Goal: Check status: Check status

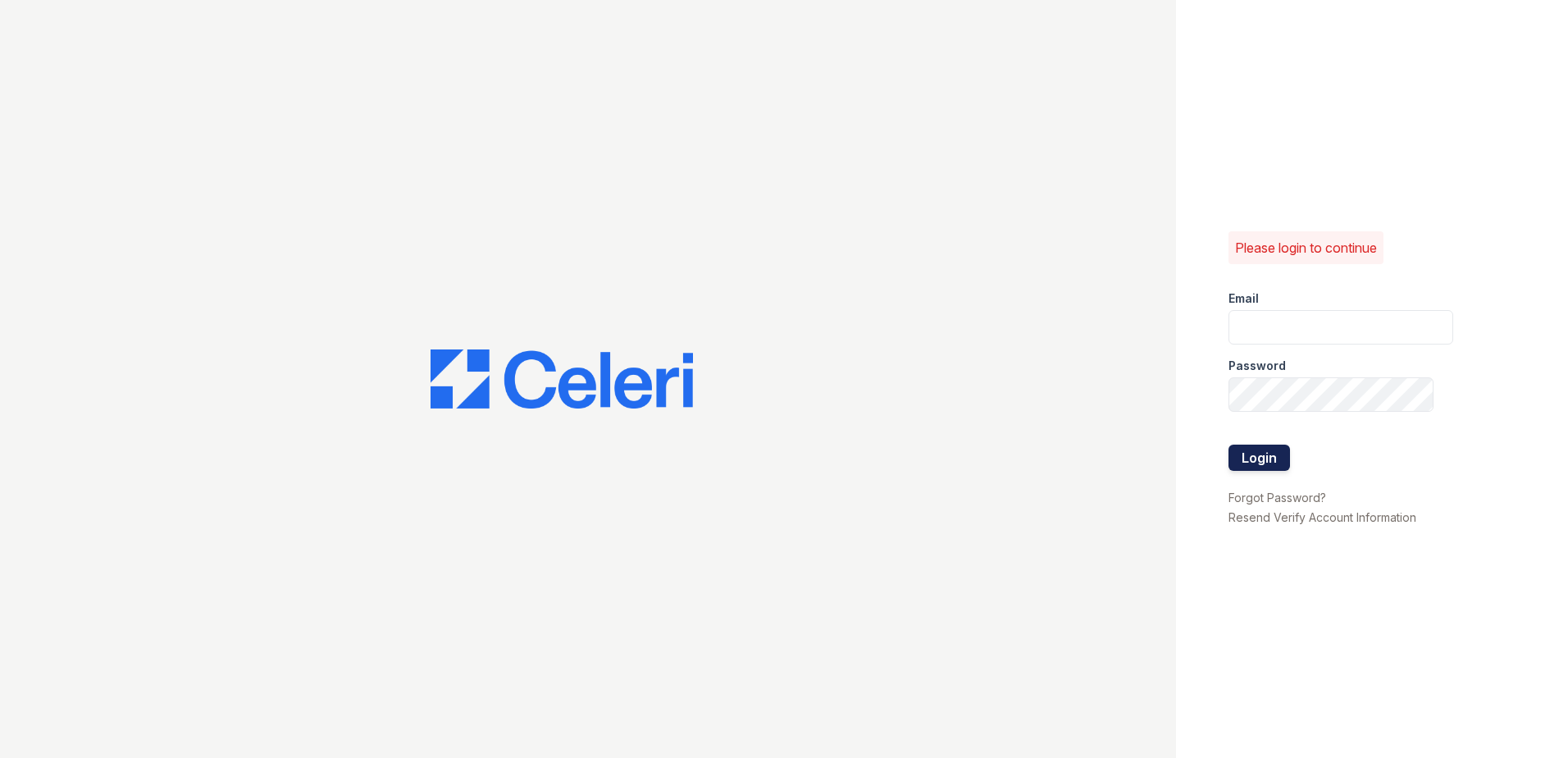
type input "[EMAIL_ADDRESS][DOMAIN_NAME]"
click at [1251, 460] on button "Login" at bounding box center [1259, 457] width 62 height 26
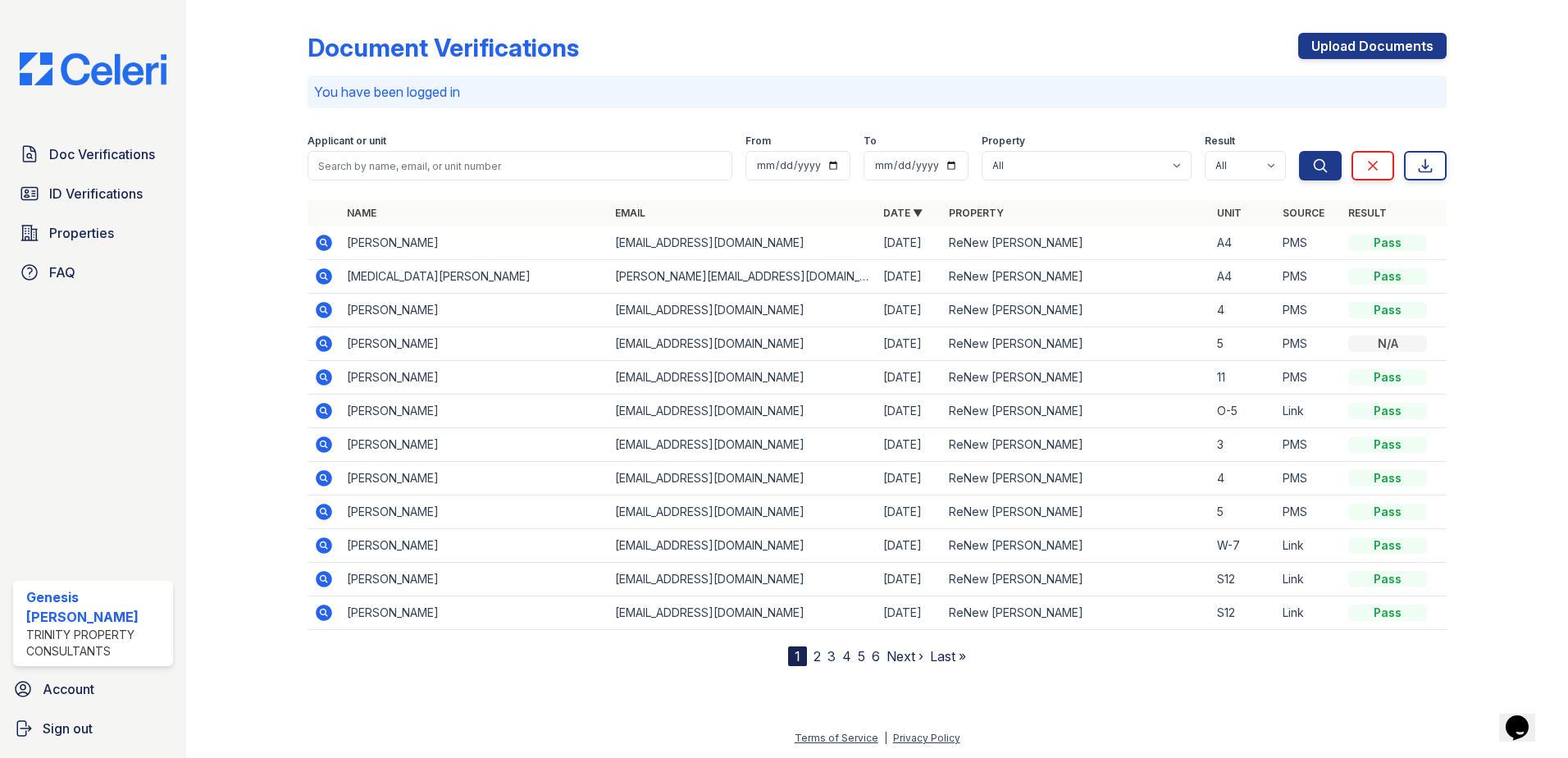
drag, startPoint x: 473, startPoint y: 187, endPoint x: 479, endPoint y: 175, distance: 13.4
click at [473, 185] on div "Document Verifications Upload Documents You have been logged in Filter Applican…" at bounding box center [877, 336] width 1139 height 659
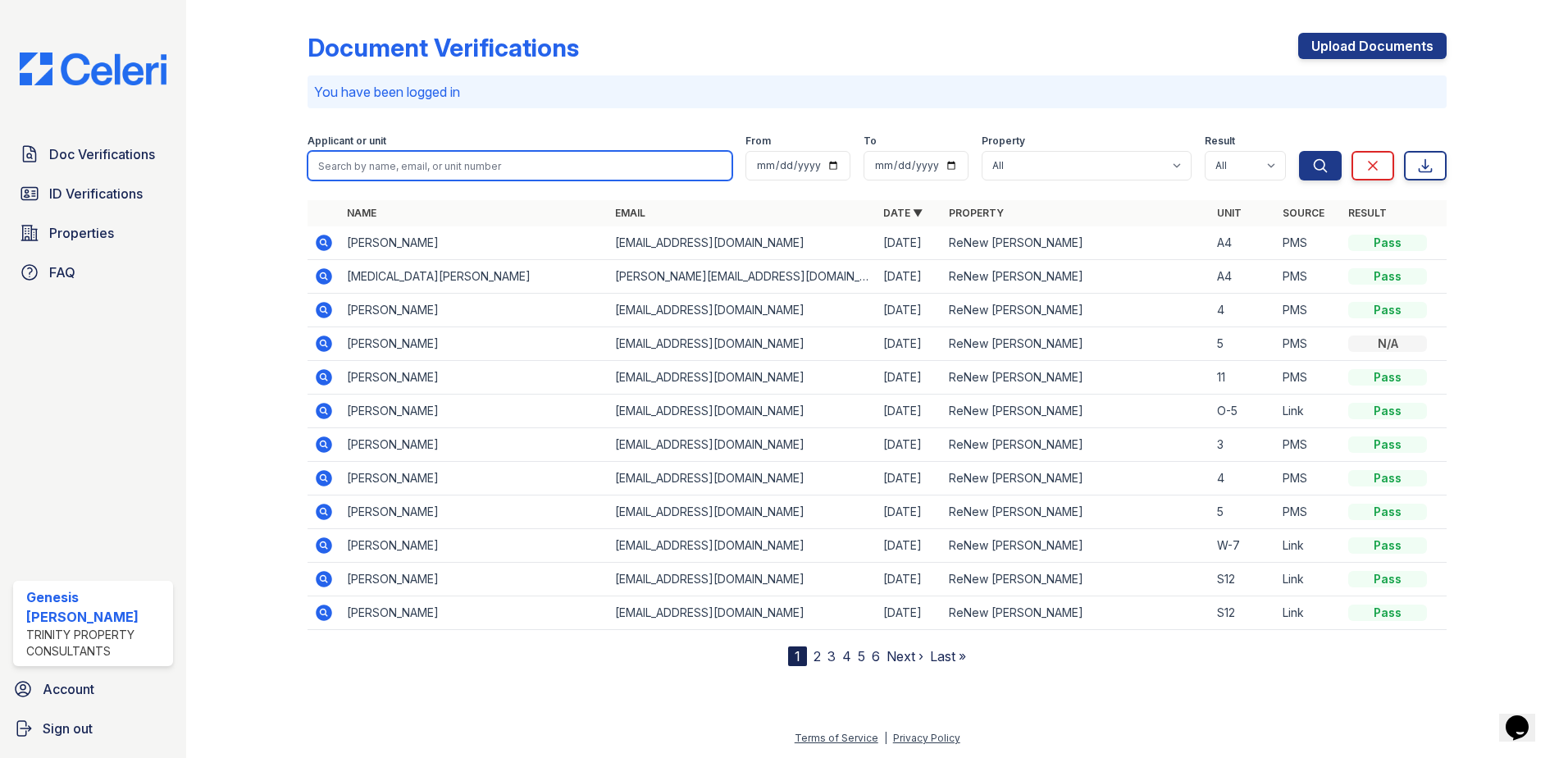
click at [479, 175] on input "search" at bounding box center [520, 166] width 425 height 30
type input "abiel"
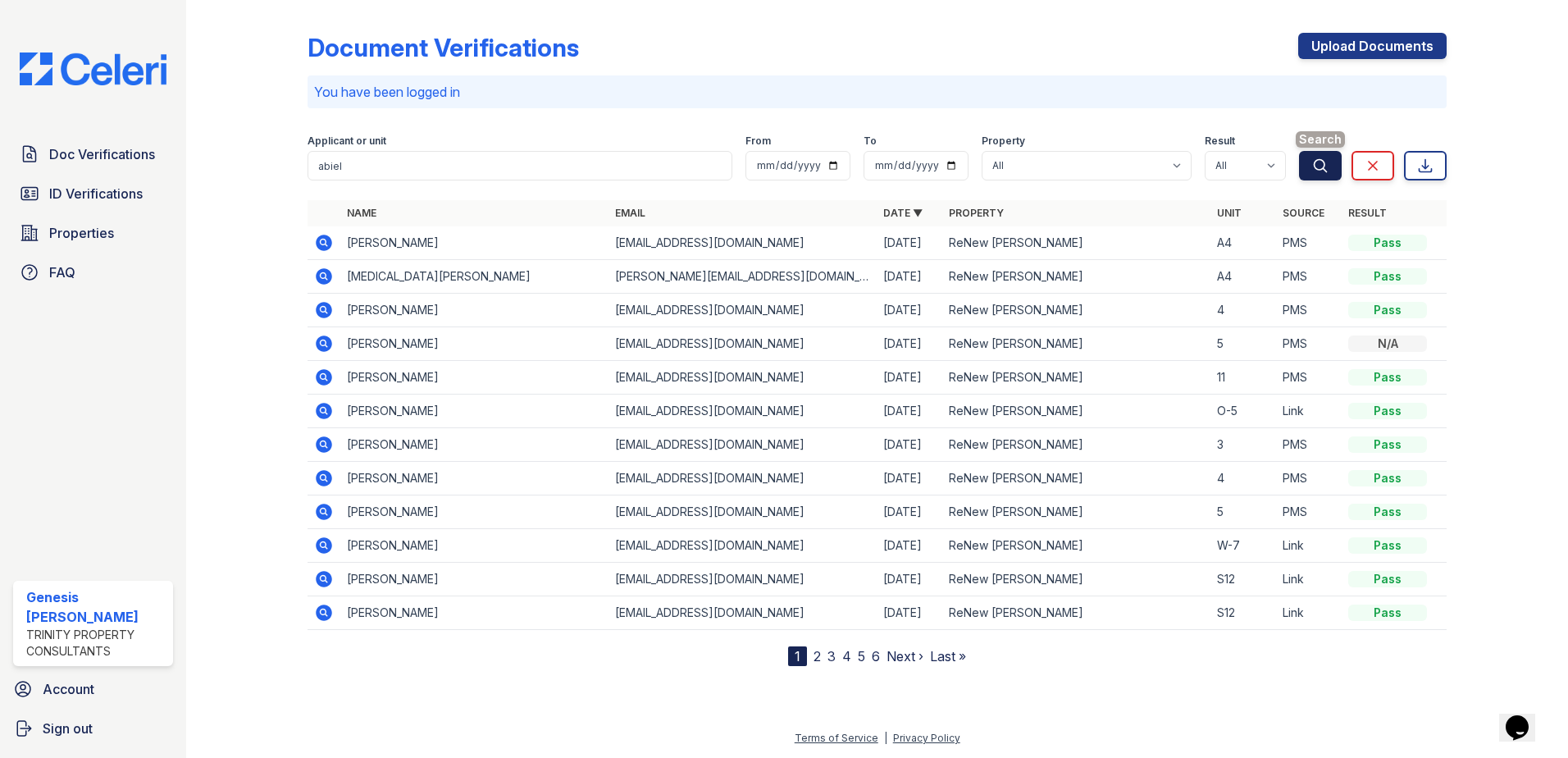
click at [1315, 169] on icon "submit" at bounding box center [1320, 166] width 16 height 16
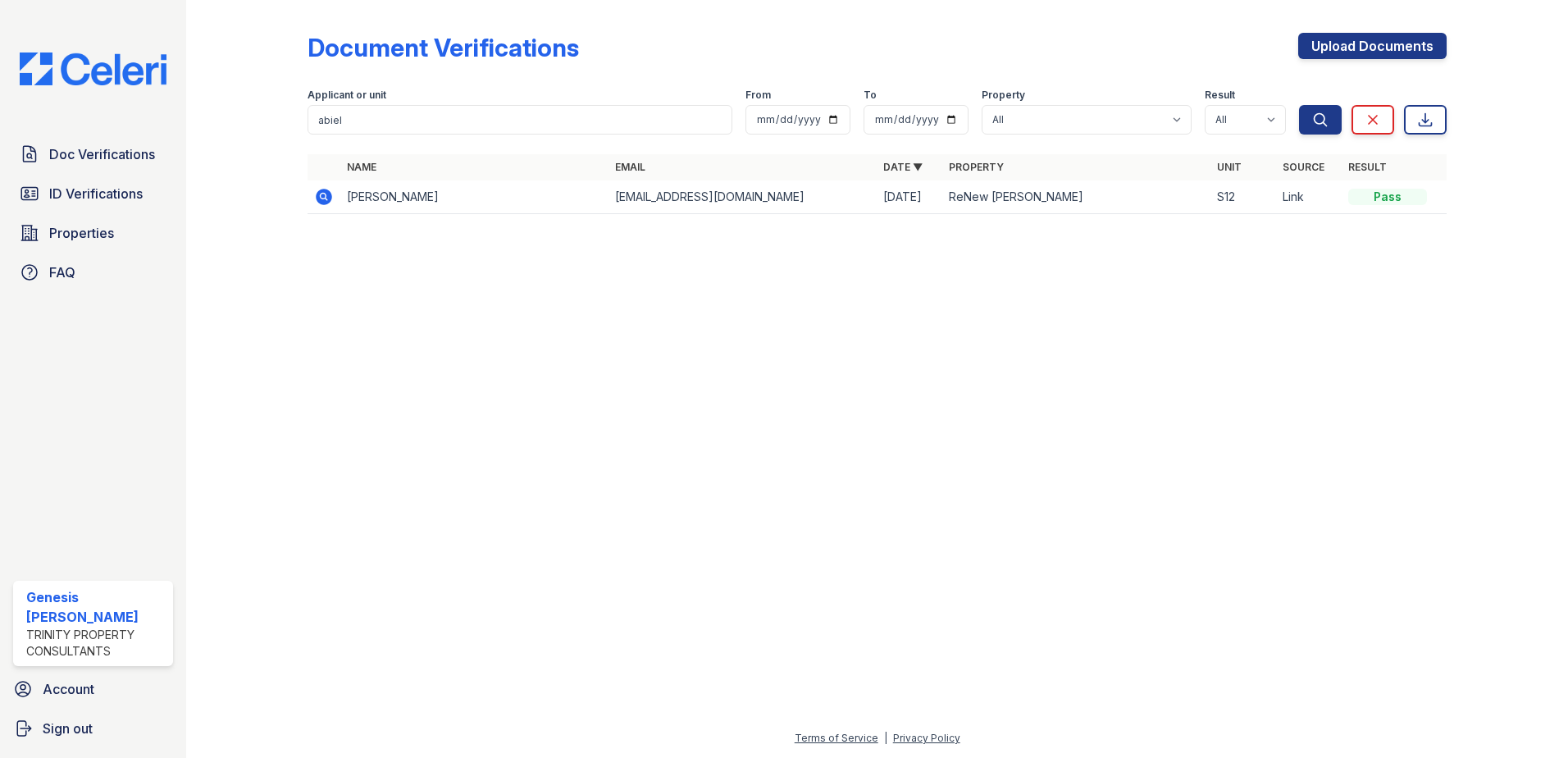
click at [446, 192] on td "Abiel Esteva Cruz" at bounding box center [474, 197] width 268 height 34
click at [328, 202] on icon at bounding box center [324, 197] width 16 height 16
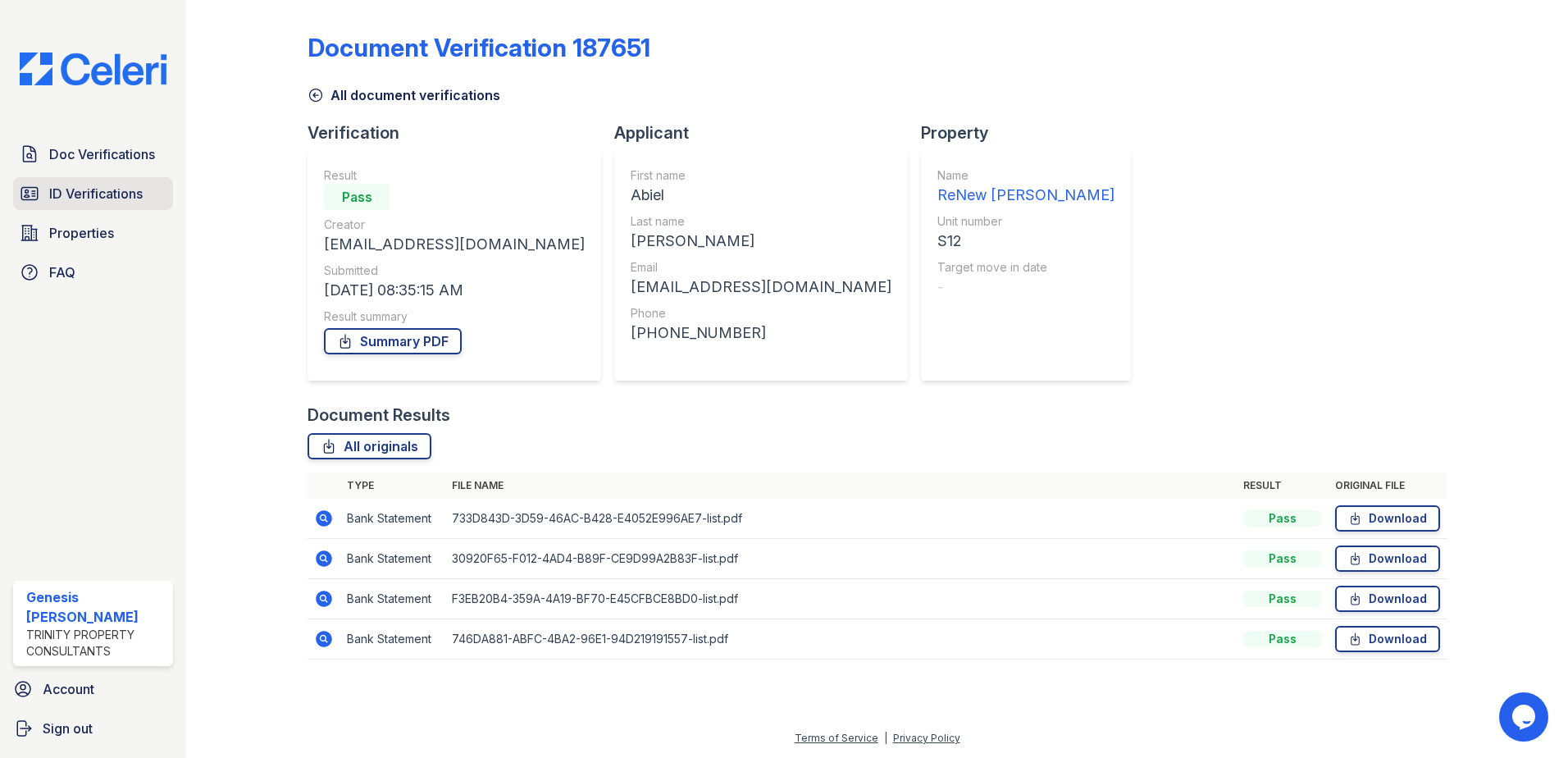
click at [126, 197] on span "ID Verifications" at bounding box center [95, 194] width 93 height 20
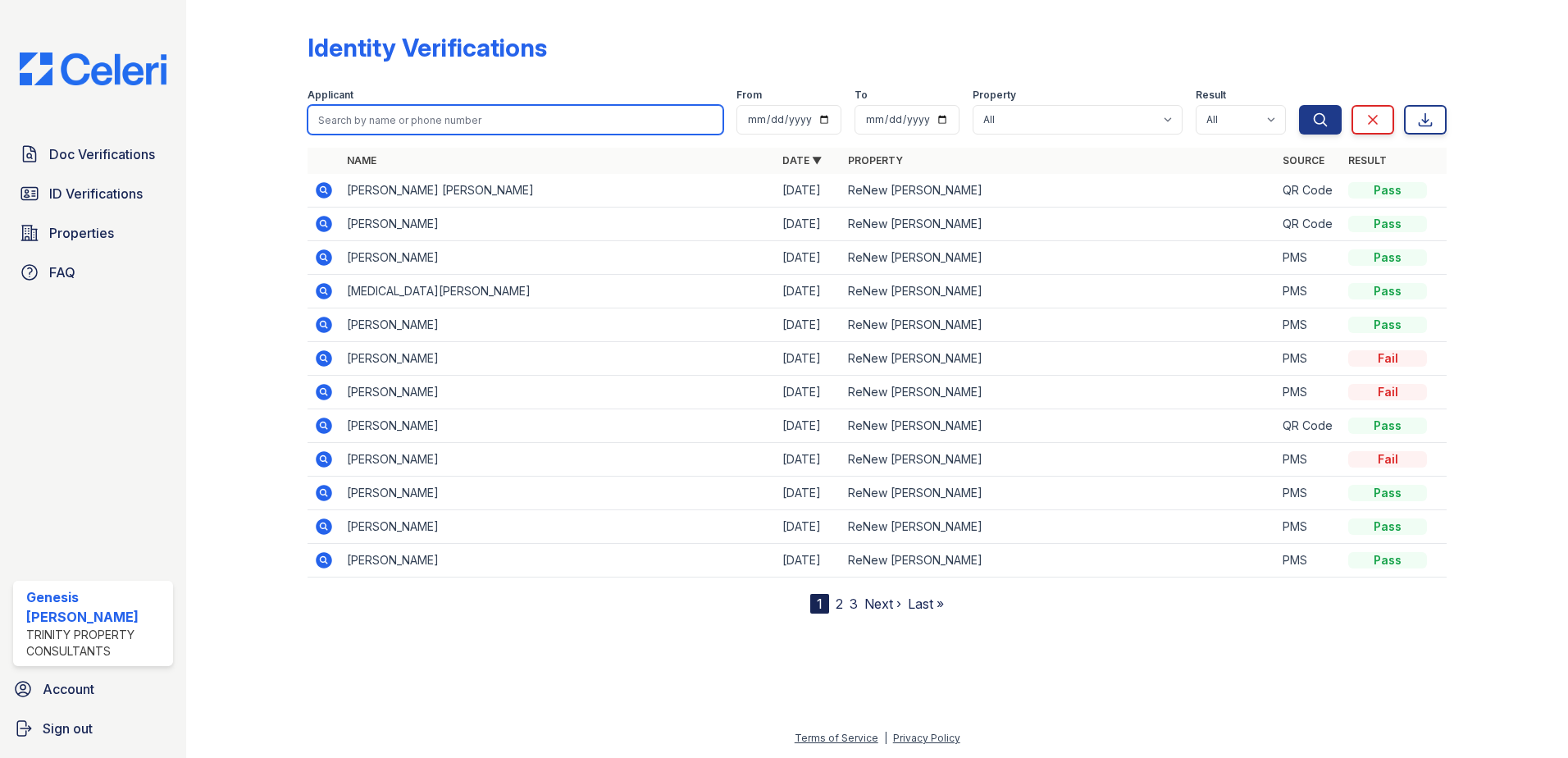
click at [433, 122] on input "search" at bounding box center [515, 120] width 416 height 30
type input "abiel"
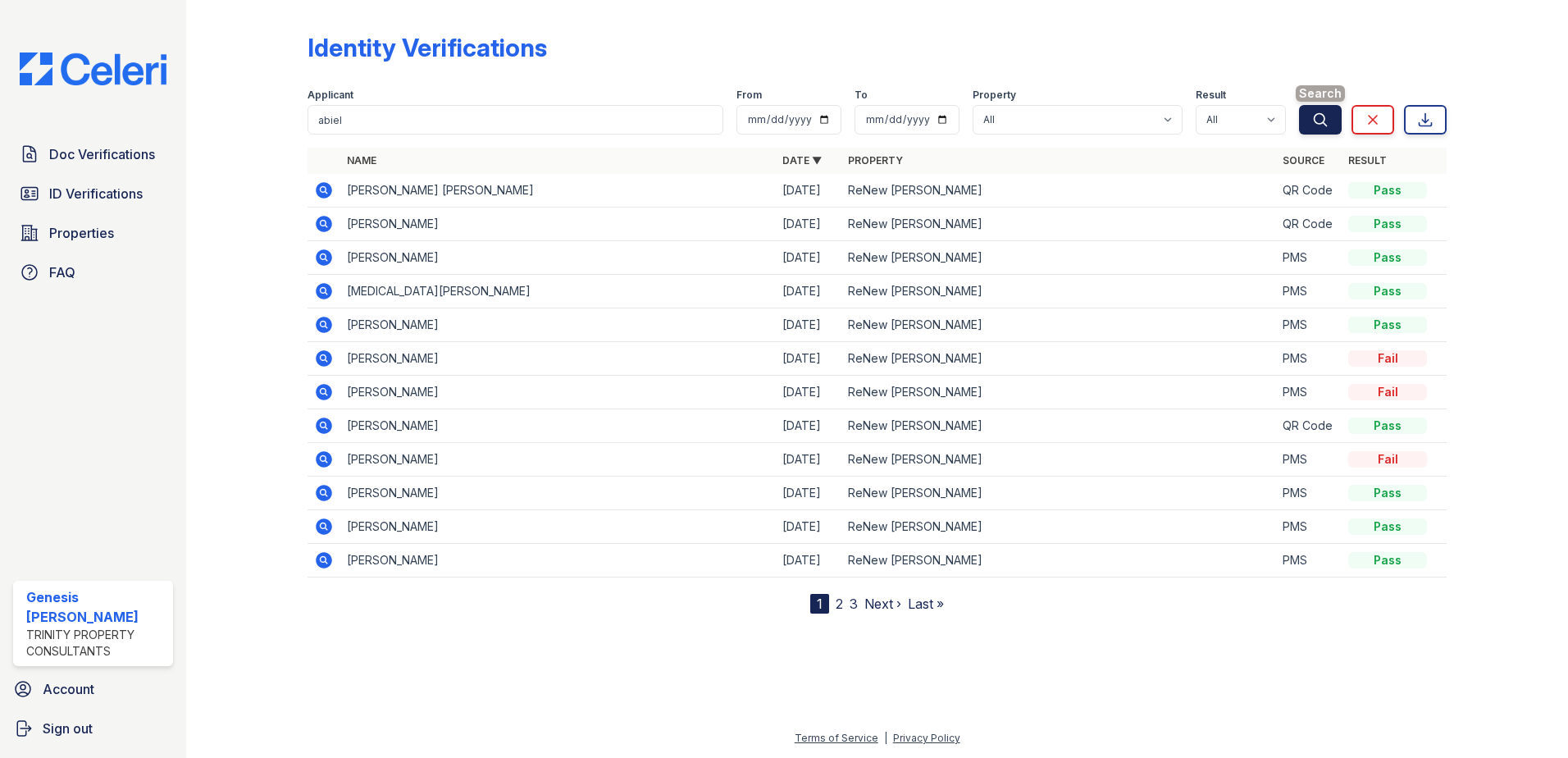
drag, startPoint x: 1319, startPoint y: 128, endPoint x: 1319, endPoint y: 118, distance: 10.0
click at [1319, 118] on button "Search" at bounding box center [1320, 120] width 43 height 30
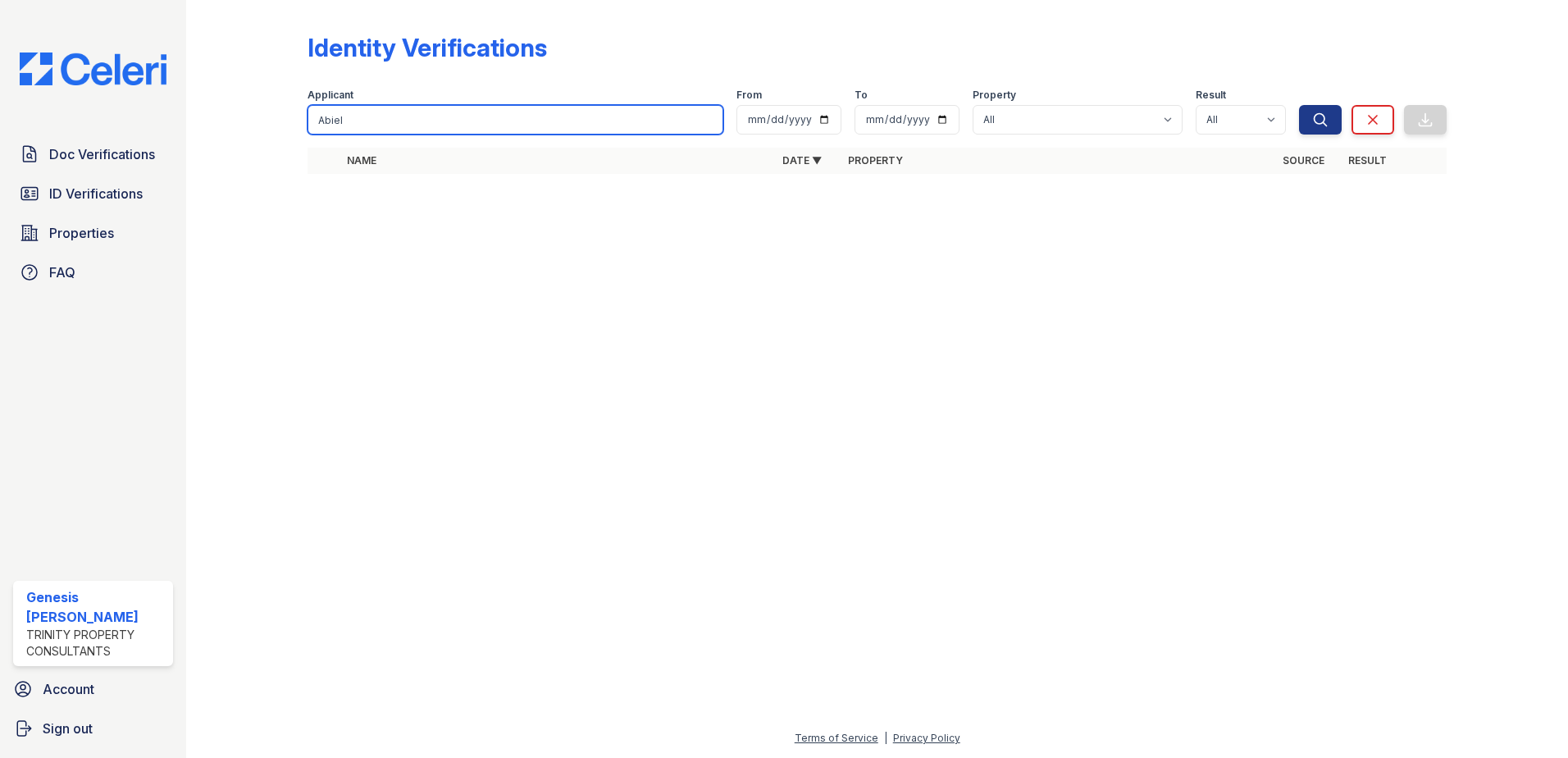
click at [413, 125] on input "Abiel" at bounding box center [515, 120] width 416 height 30
type input "Abiel"
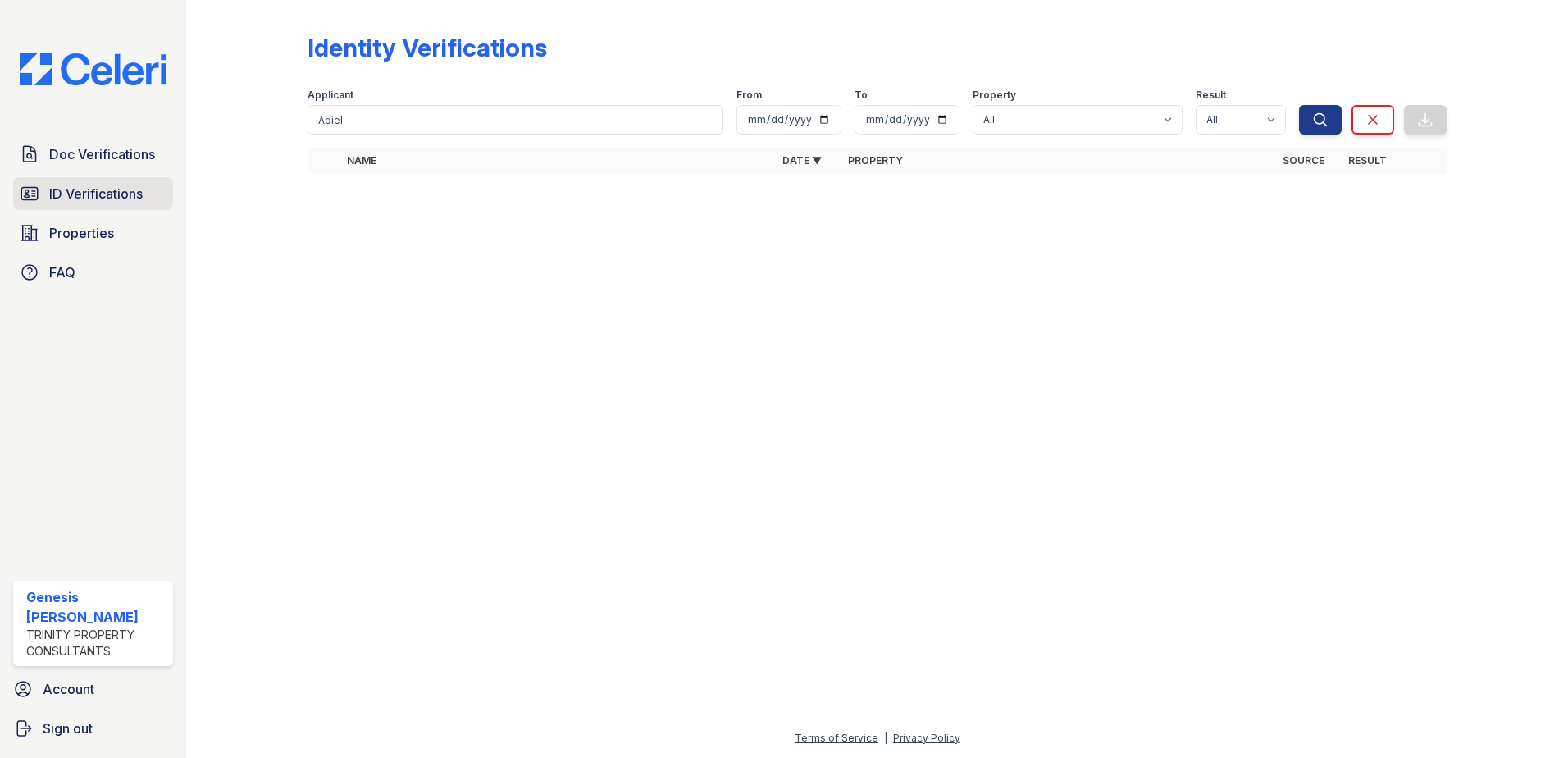
click at [100, 197] on span "ID Verifications" at bounding box center [95, 194] width 93 height 20
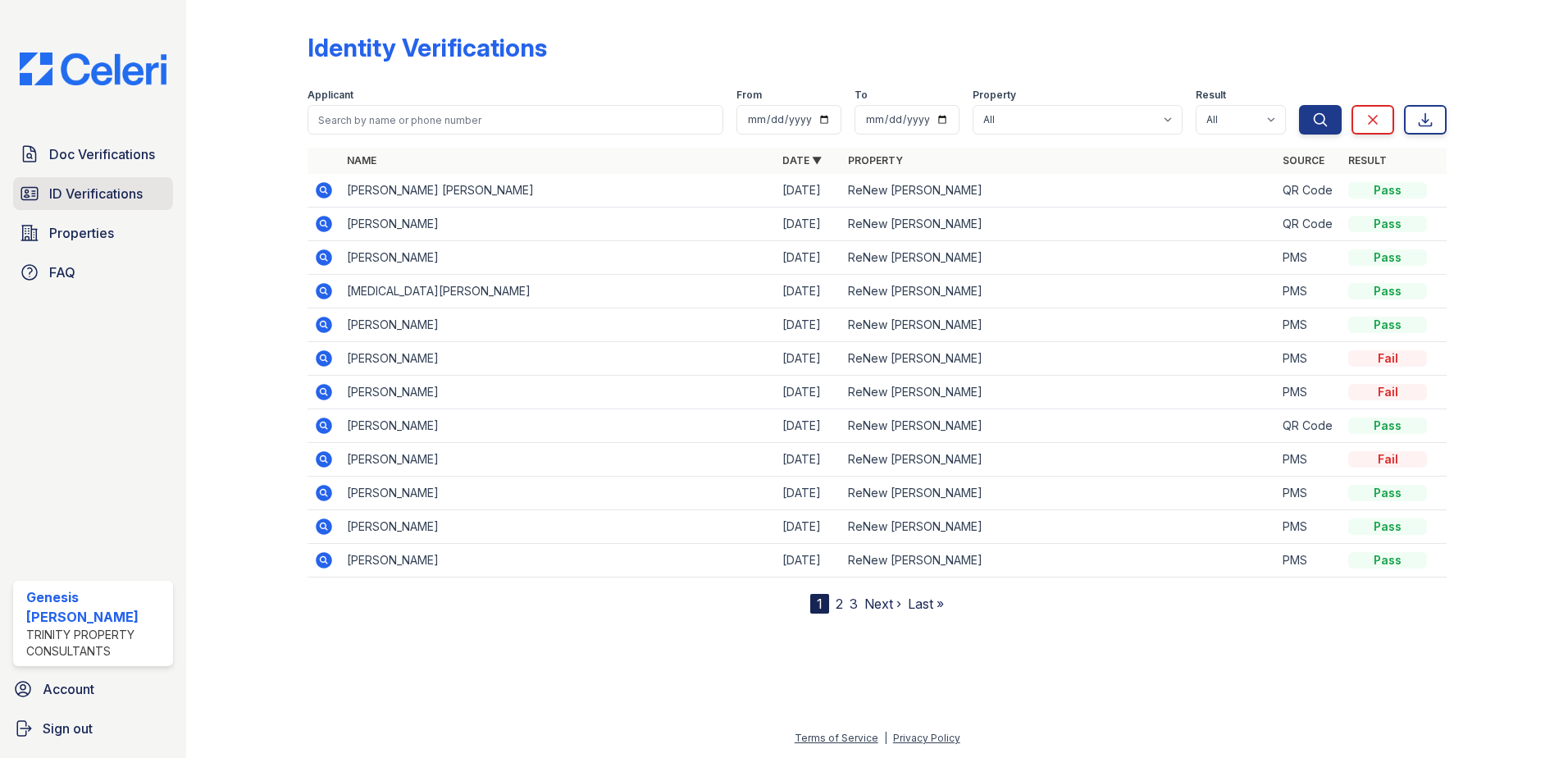
click at [118, 196] on span "ID Verifications" at bounding box center [95, 194] width 93 height 20
click at [837, 604] on link "2" at bounding box center [839, 603] width 7 height 16
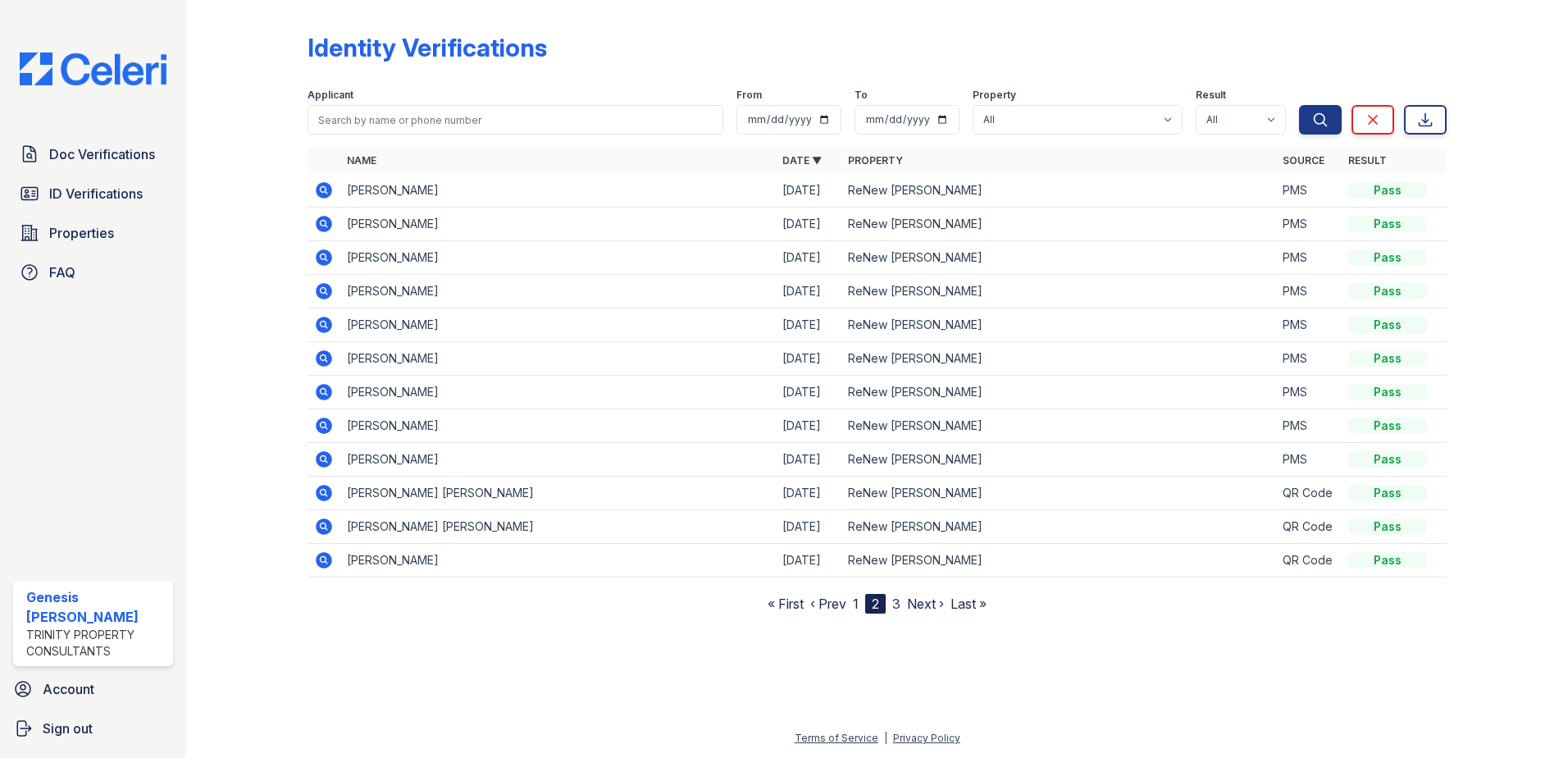
click at [895, 607] on link "3" at bounding box center [895, 603] width 8 height 16
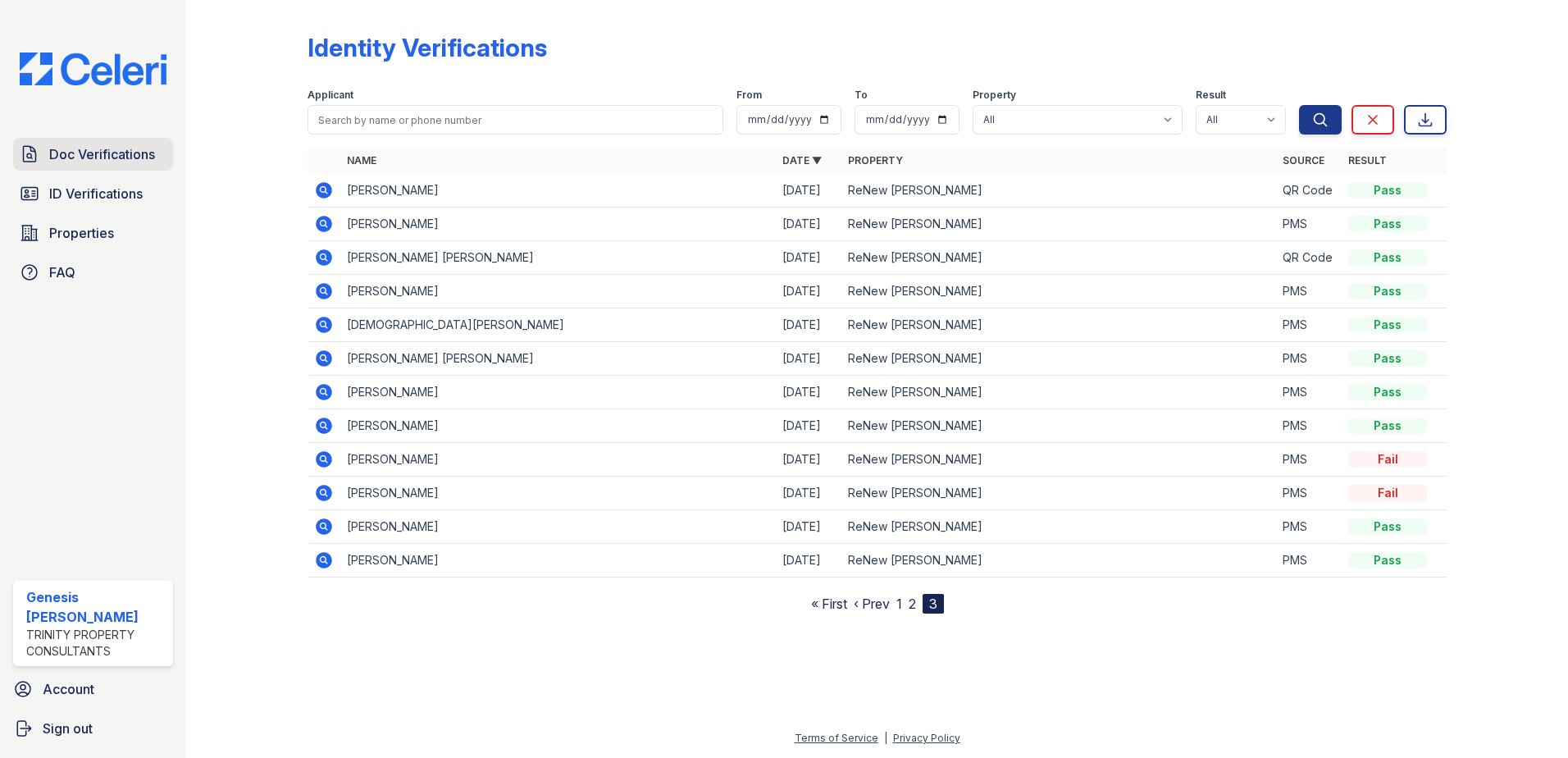
click at [116, 154] on span "Doc Verifications" at bounding box center [101, 154] width 106 height 20
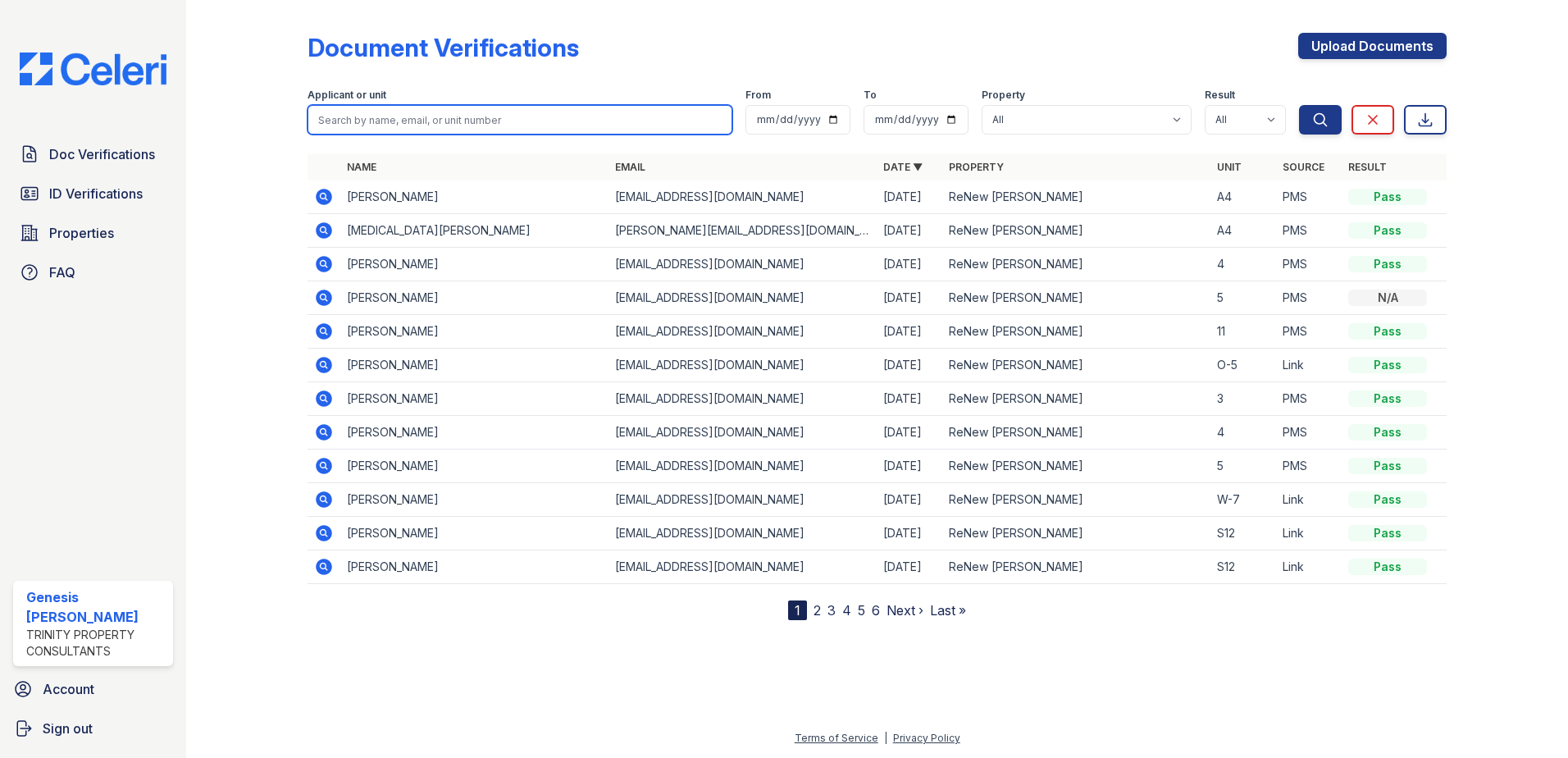
click at [435, 119] on input "search" at bounding box center [520, 120] width 425 height 30
click at [421, 121] on input "search" at bounding box center [520, 120] width 425 height 30
type input "abiel"
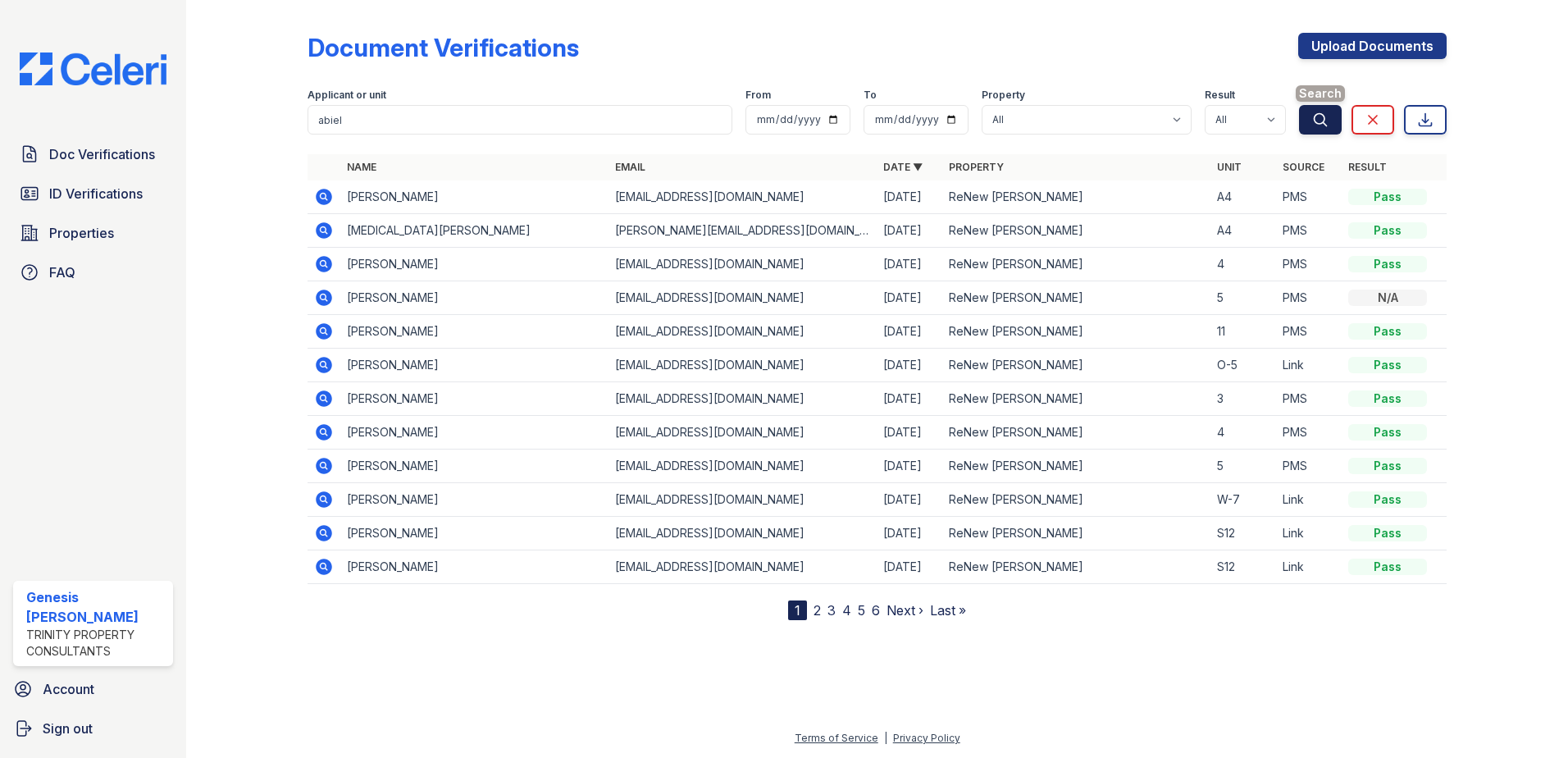
click at [1311, 120] on button "Search" at bounding box center [1320, 120] width 43 height 30
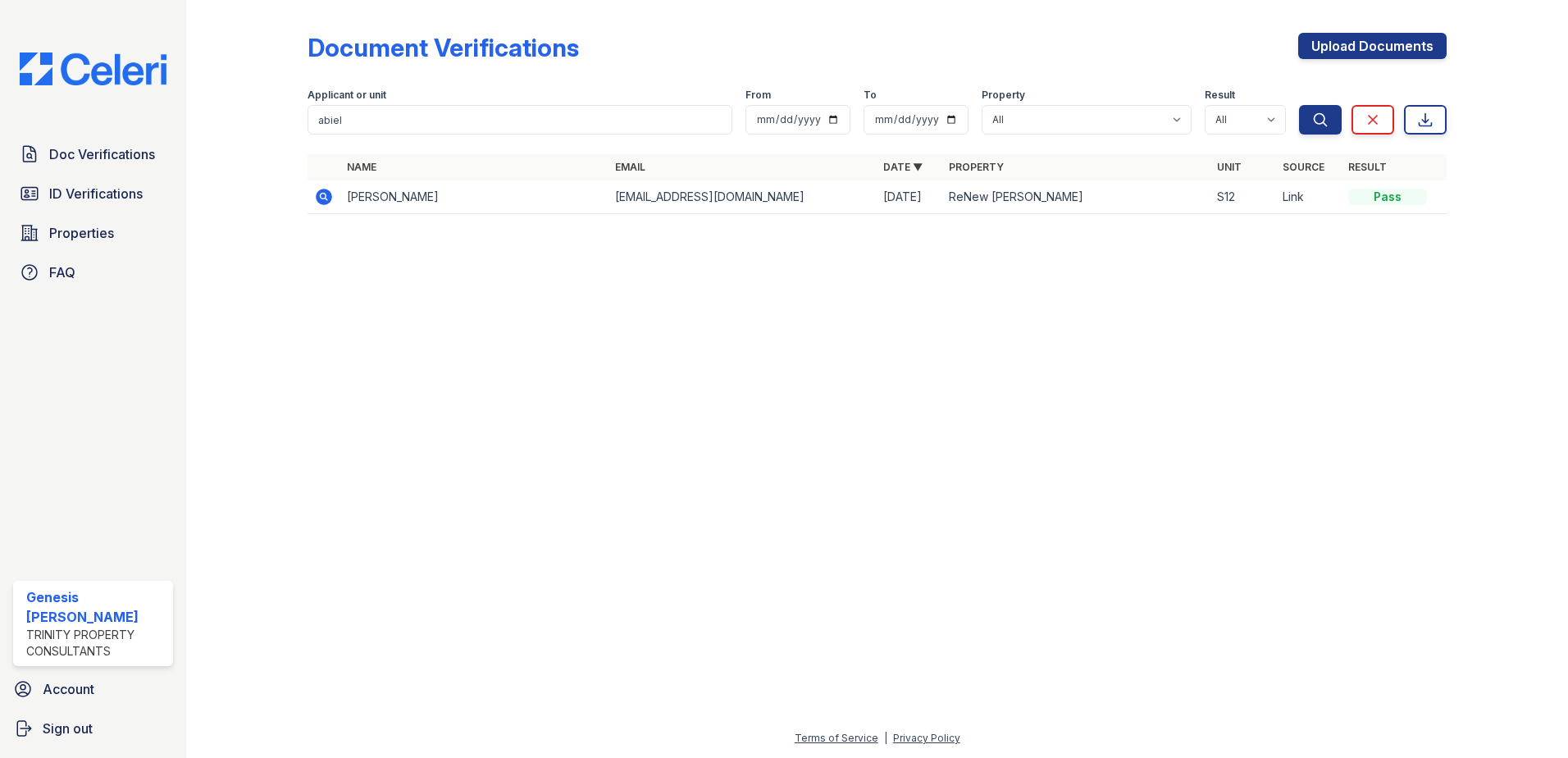
click at [327, 205] on icon at bounding box center [324, 197] width 20 height 20
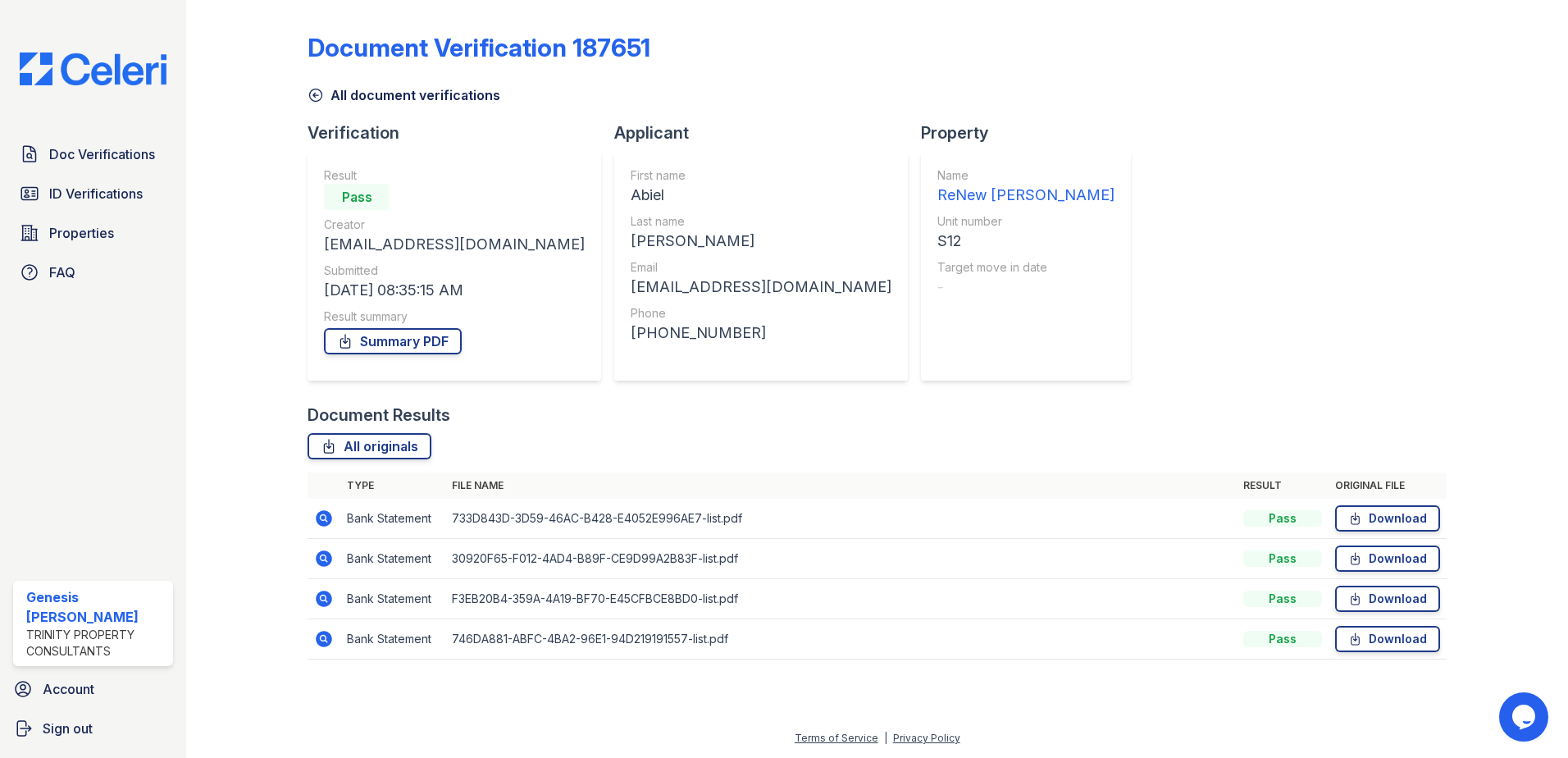
click at [323, 518] on icon at bounding box center [322, 517] width 5 height 5
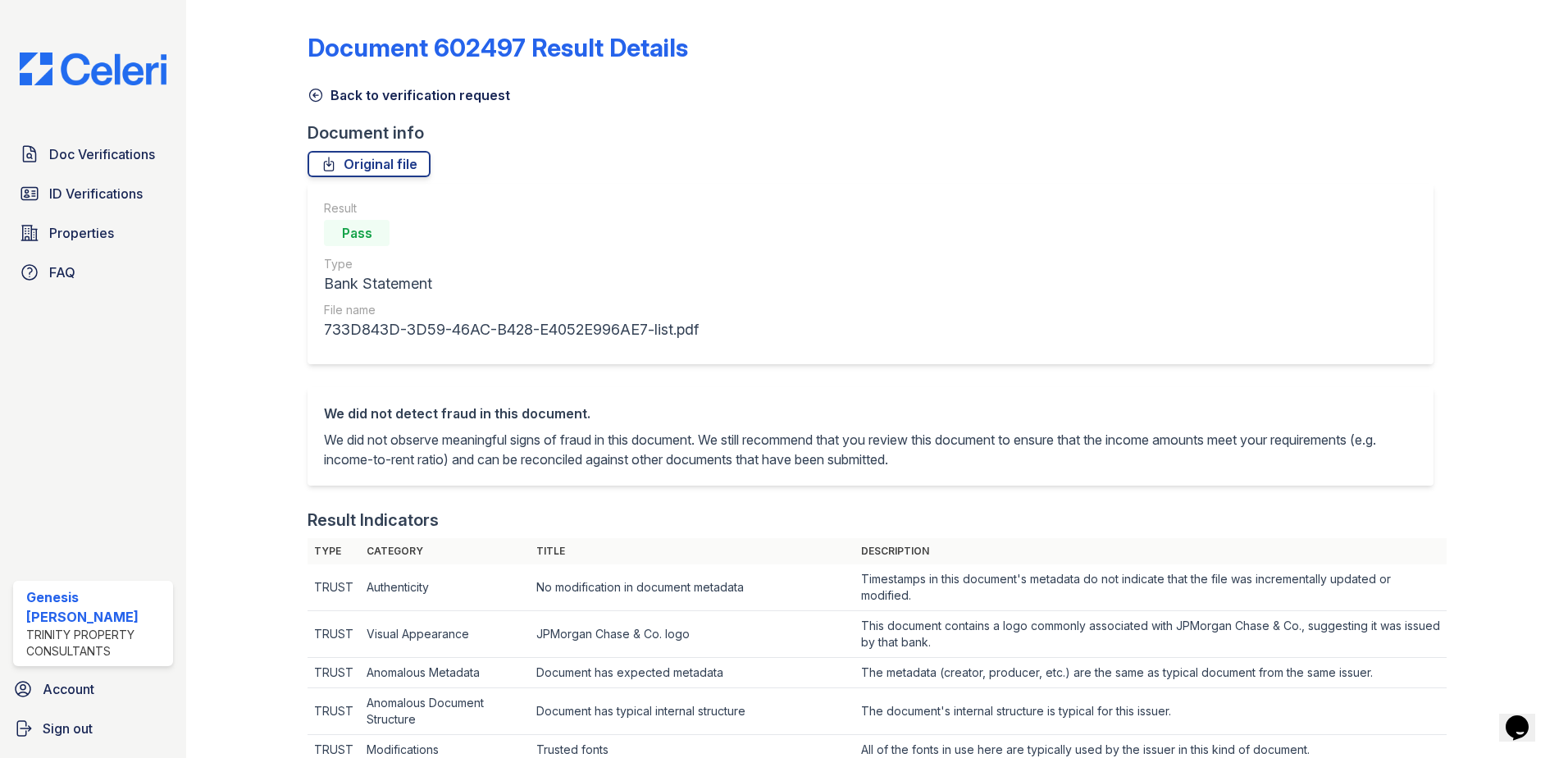
click at [327, 90] on link "Back to verification request" at bounding box center [409, 95] width 203 height 20
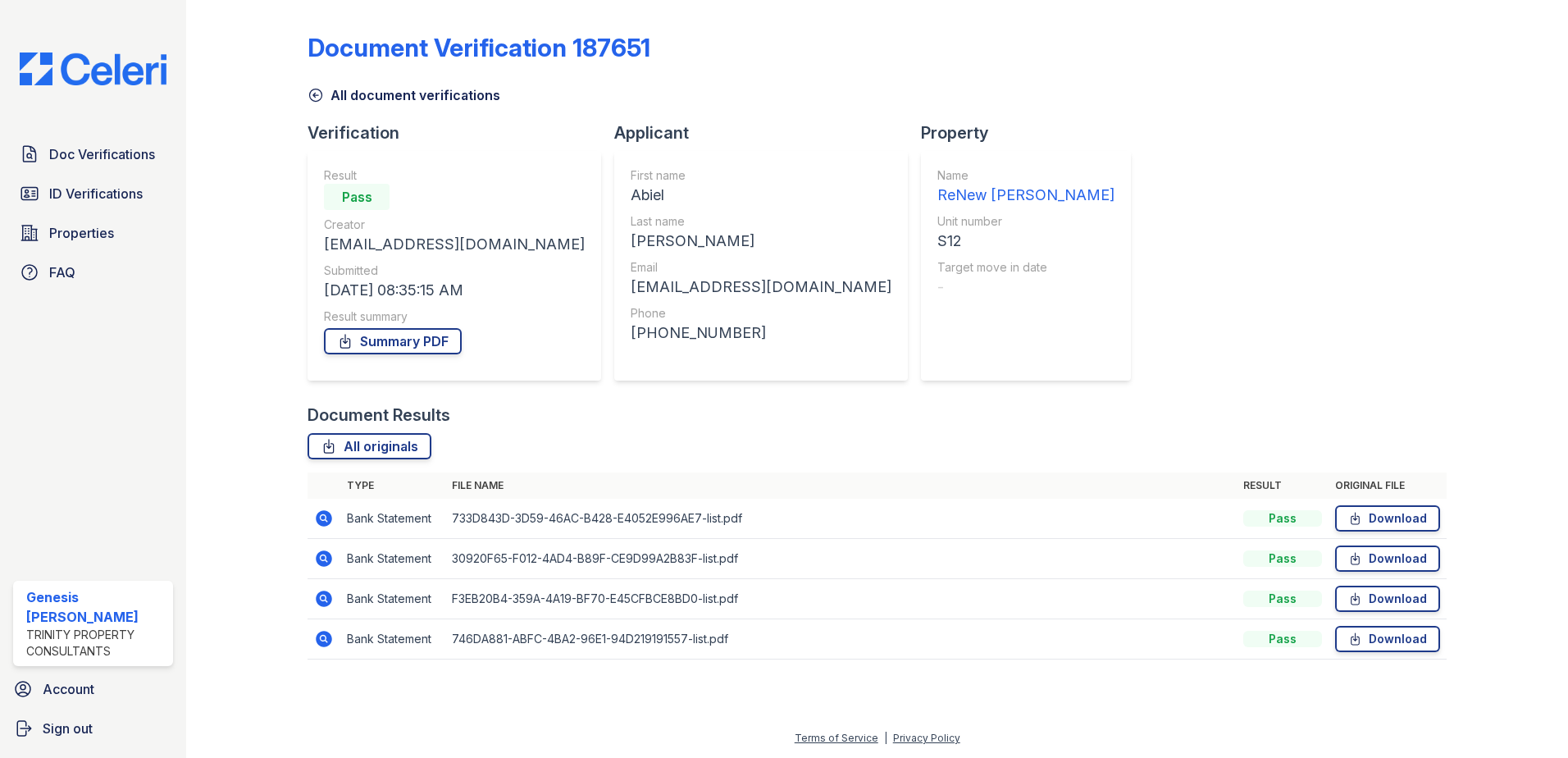
click at [326, 98] on link "All document verifications" at bounding box center [404, 95] width 193 height 20
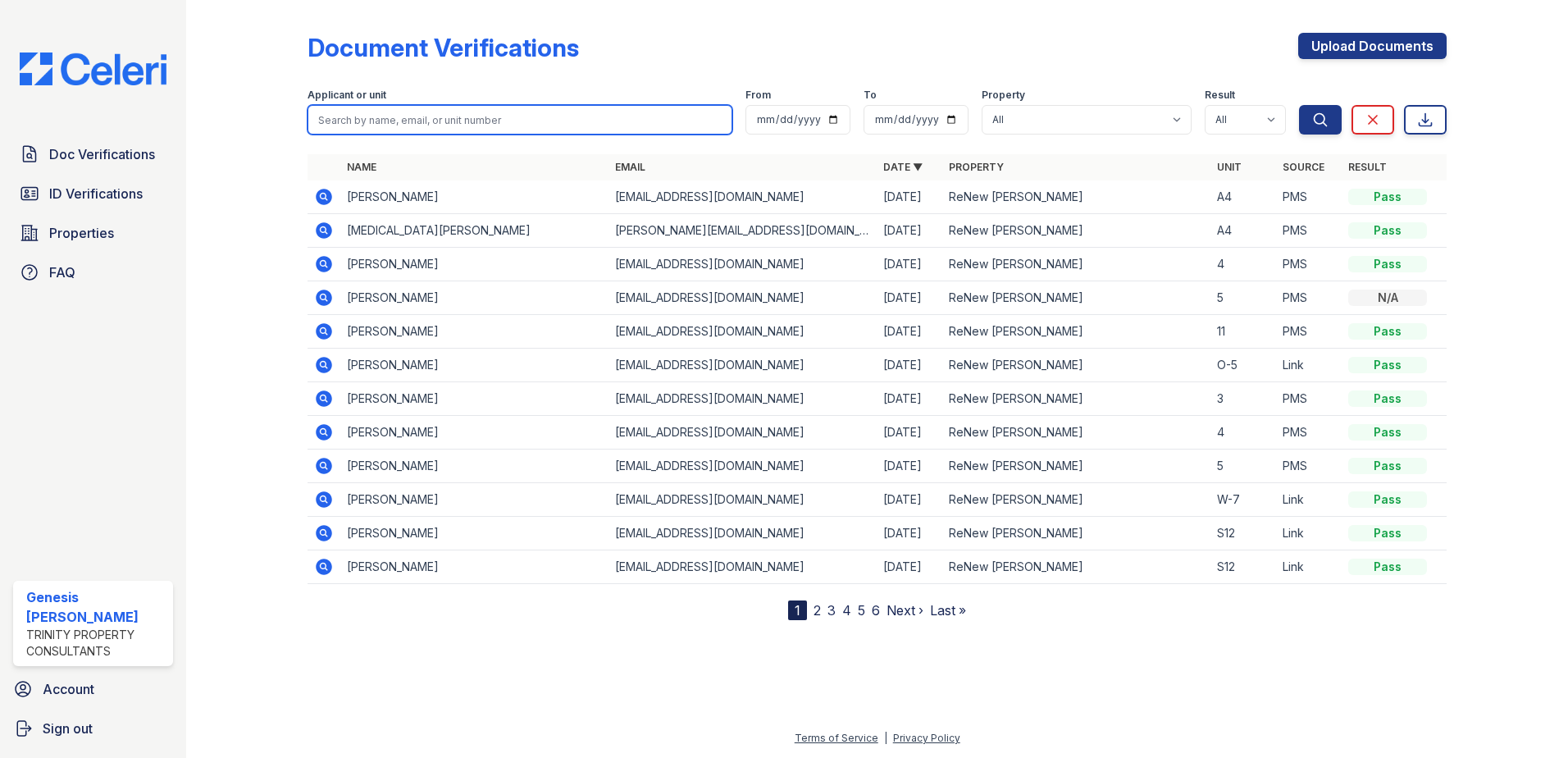
click at [368, 117] on input "search" at bounding box center [520, 120] width 425 height 30
